Goal: Transaction & Acquisition: Purchase product/service

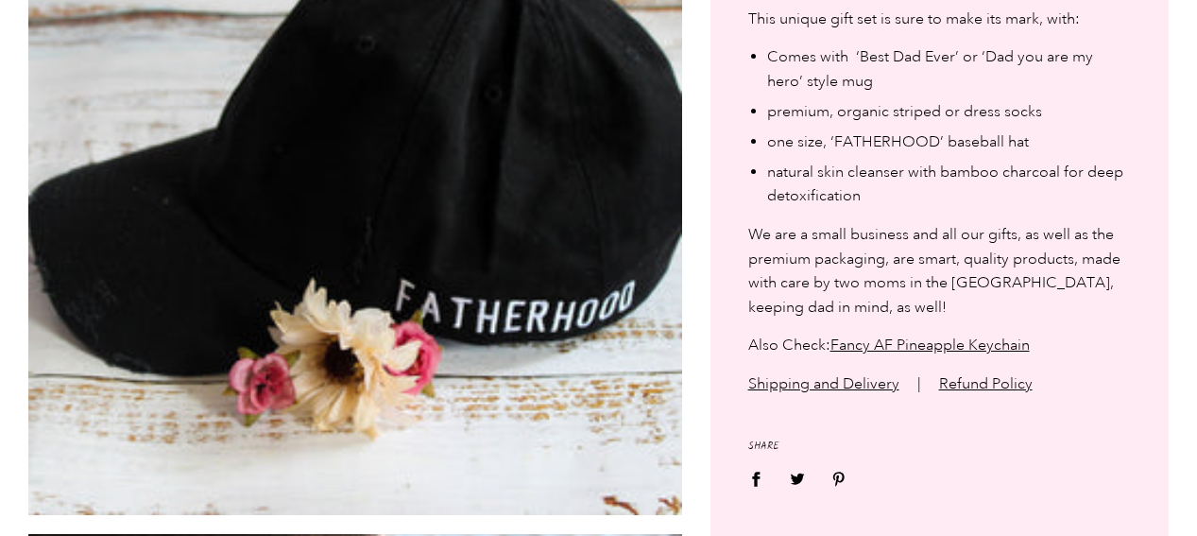
scroll to position [2143, 0]
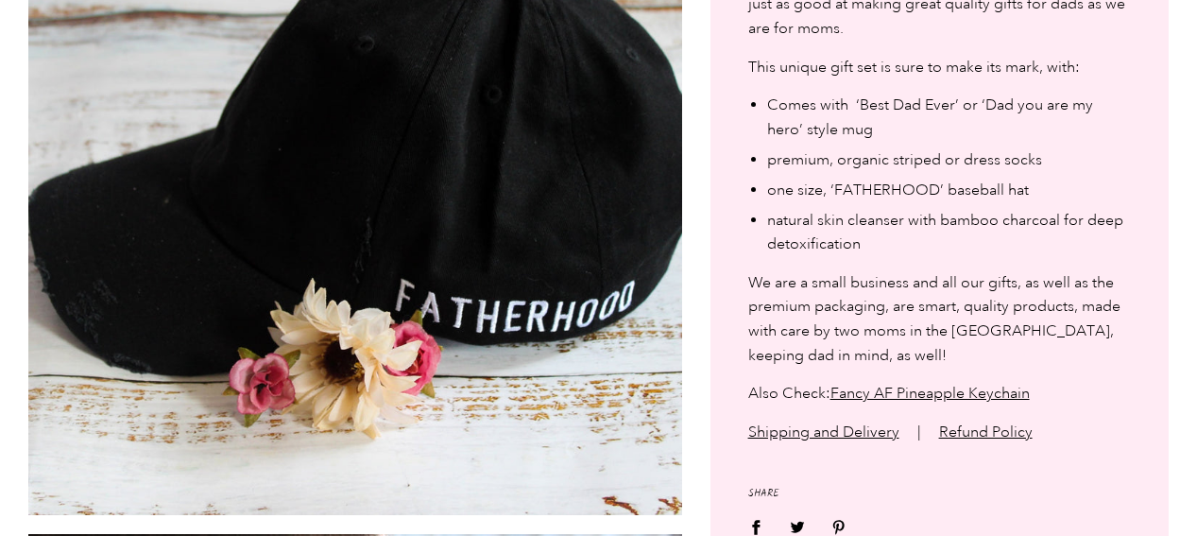
scroll to position [2143, 0]
